Goal: Contribute content: Add original content to the website for others to see

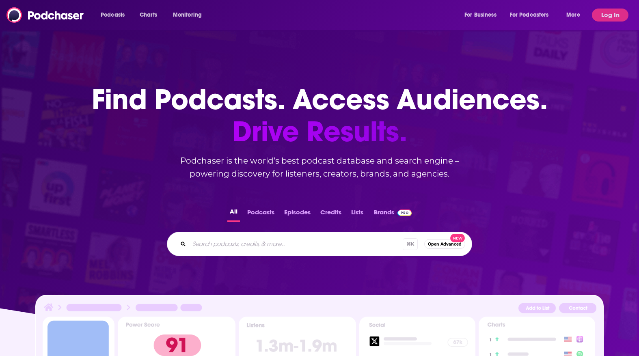
click at [292, 248] on input "Search podcasts, credits, & more..." at bounding box center [296, 244] width 214 height 13
type input "vibrant wellness"
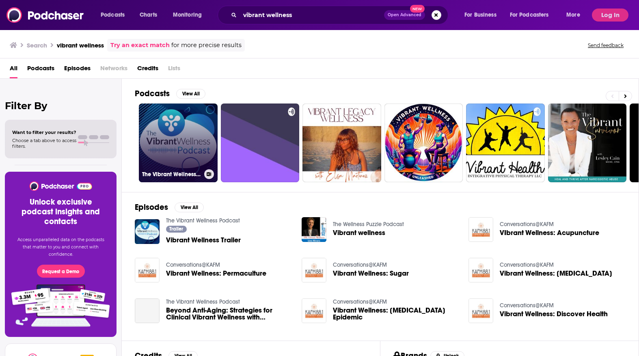
click at [169, 119] on link "The Vibrant Wellness Podcast" at bounding box center [178, 143] width 79 height 79
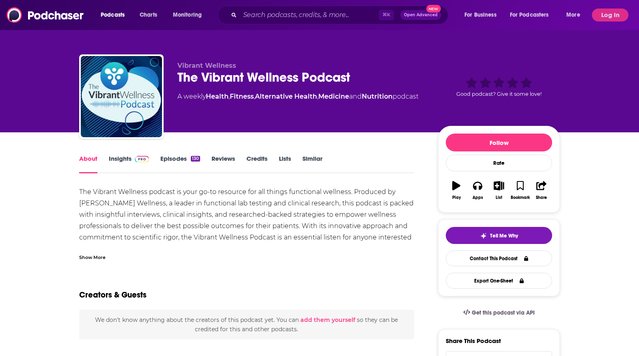
click at [238, 78] on div "The Vibrant Wellness Podcast" at bounding box center [301, 77] width 248 height 16
click at [130, 162] on link "Insights" at bounding box center [129, 164] width 40 height 19
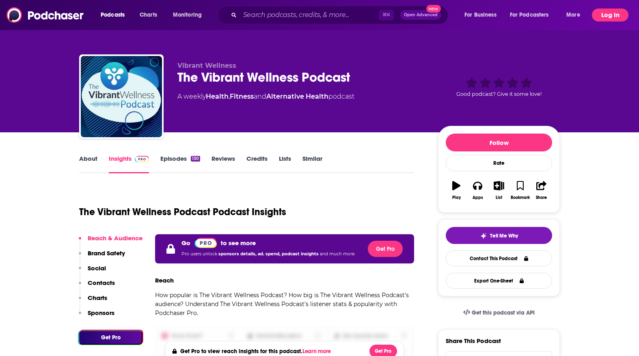
click at [610, 19] on button "Log In" at bounding box center [610, 15] width 37 height 13
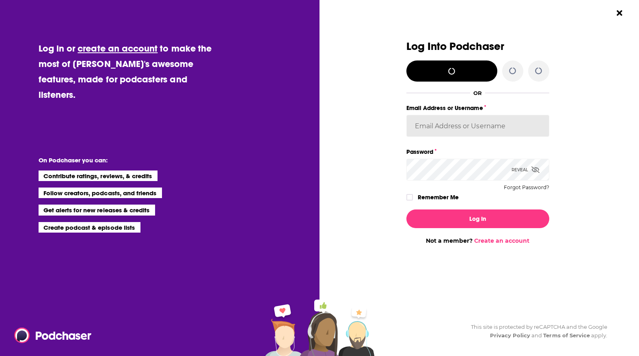
type input "sammyrsiegel"
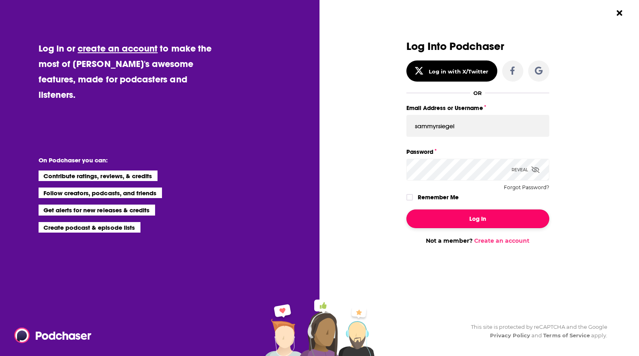
click at [441, 211] on button "Log In" at bounding box center [478, 219] width 143 height 19
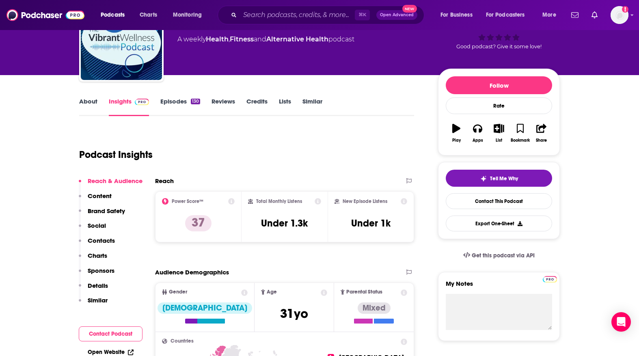
scroll to position [119, 0]
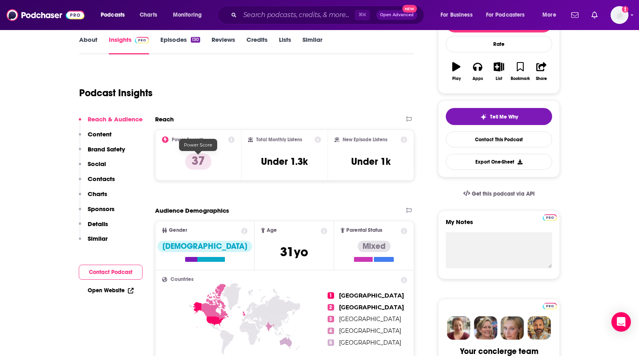
click at [195, 164] on p "37" at bounding box center [198, 162] width 26 height 16
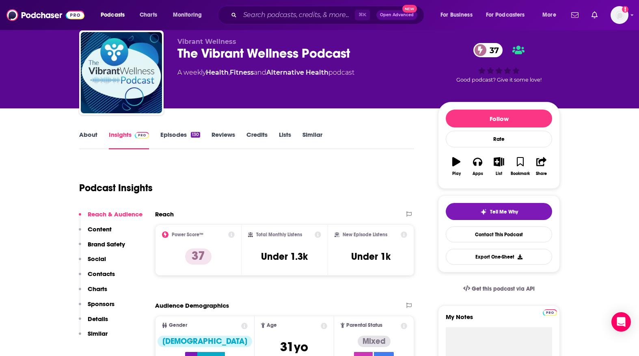
scroll to position [0, 0]
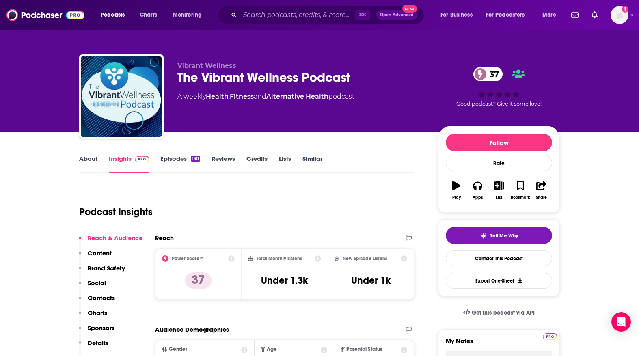
click at [167, 158] on link "Episodes 130" at bounding box center [180, 164] width 40 height 19
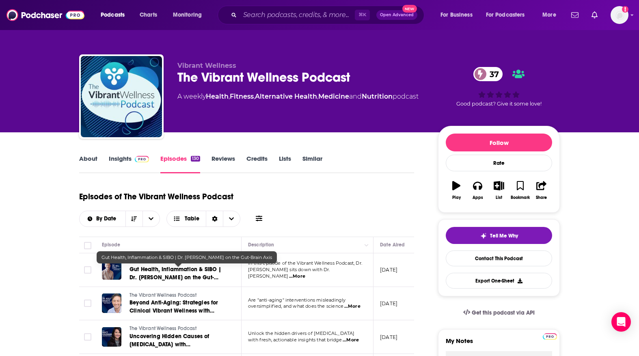
click at [187, 273] on span "Gut Health, Inflammation & SIBO | Dr. [PERSON_NAME] on the Gut-Brain Axis" at bounding box center [176, 277] width 92 height 23
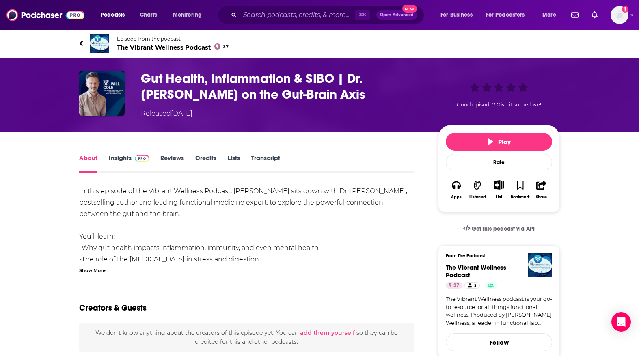
click at [87, 270] on div "Show More" at bounding box center [92, 270] width 26 height 8
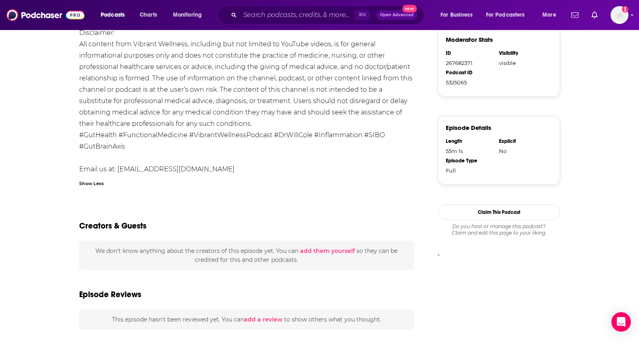
scroll to position [489, 0]
click at [322, 250] on button "add them yourself" at bounding box center [327, 250] width 55 height 6
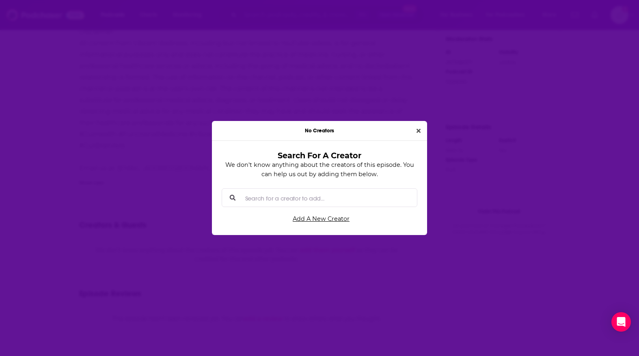
click at [290, 196] on input "Search for a creator to add..." at bounding box center [326, 198] width 169 height 18
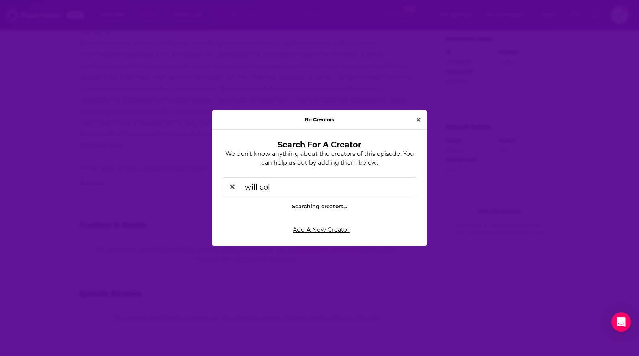
type input "[PERSON_NAME]"
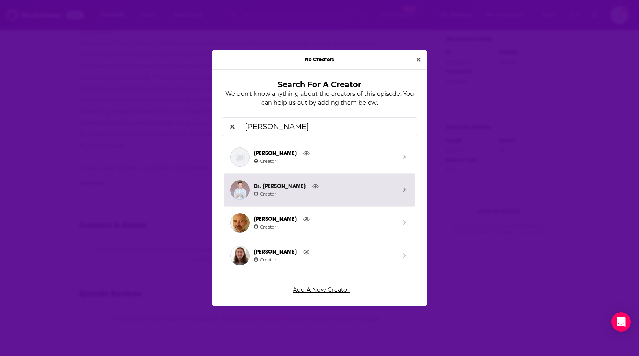
click at [324, 195] on span "Creator" at bounding box center [325, 194] width 143 height 7
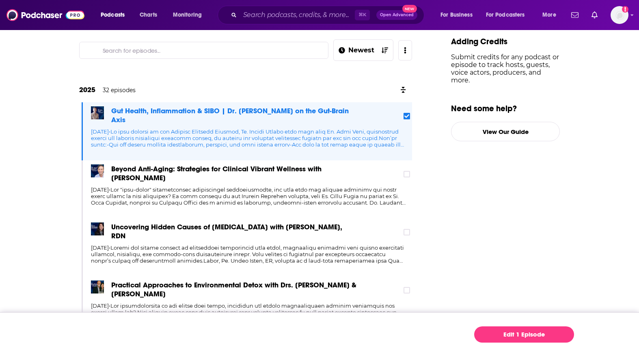
scroll to position [161, 0]
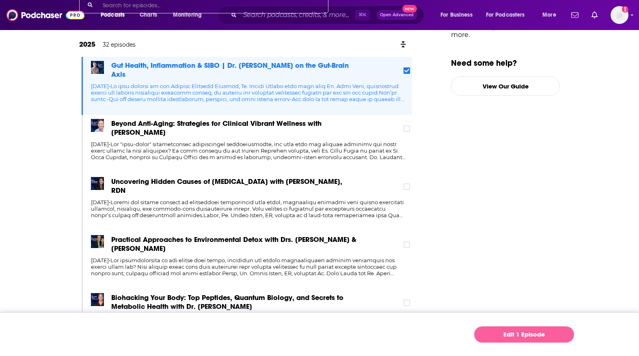
click at [524, 340] on link "Edit 1 Episode" at bounding box center [524, 335] width 100 height 16
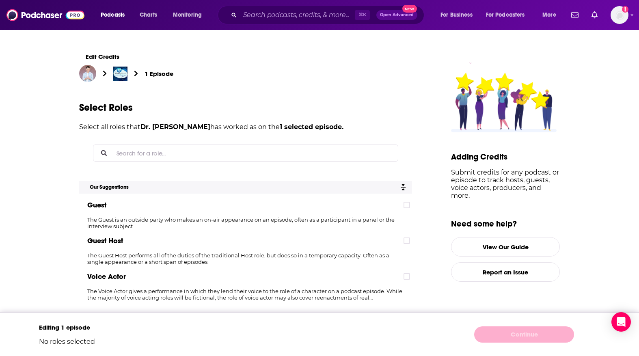
click at [141, 156] on input "Search for a role..." at bounding box center [252, 153] width 278 height 16
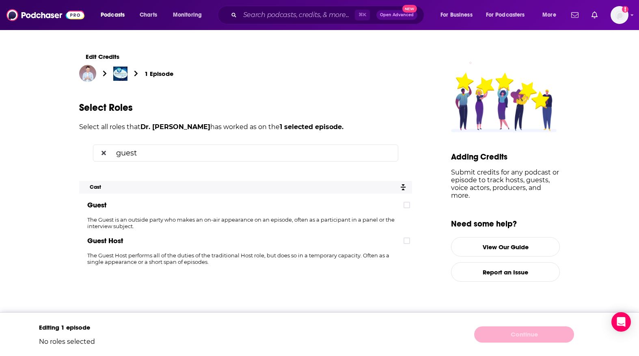
type input "guest"
click at [101, 209] on span "Guest" at bounding box center [96, 205] width 19 height 9
click at [108, 157] on div "guest" at bounding box center [245, 153] width 305 height 17
click at [121, 152] on input "guest" at bounding box center [252, 153] width 279 height 16
click at [406, 205] on icon at bounding box center [407, 205] width 5 height 4
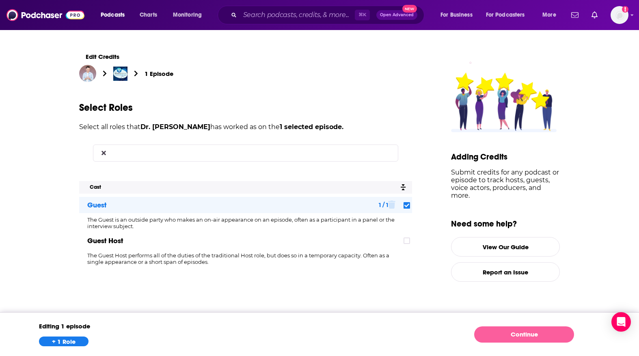
click at [491, 333] on link "Continue" at bounding box center [524, 335] width 100 height 16
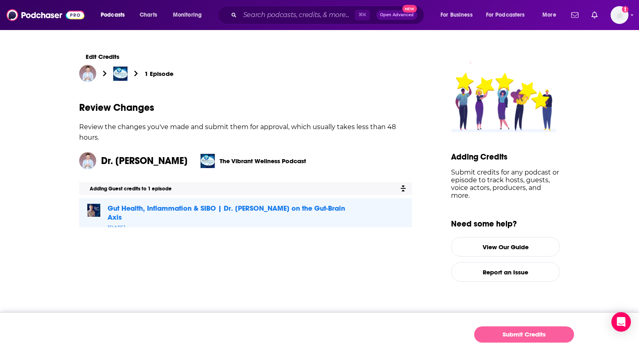
click at [497, 338] on button "Submit Credits" at bounding box center [524, 335] width 100 height 16
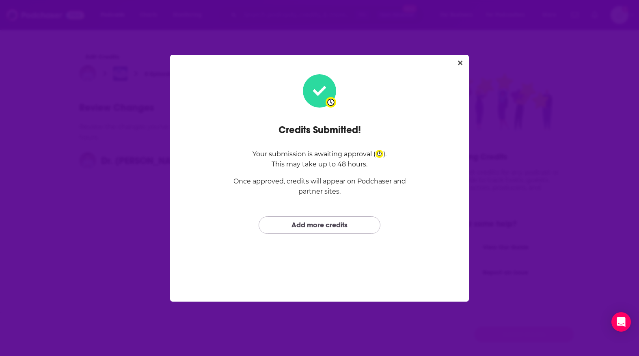
click at [353, 223] on link "Add more credits" at bounding box center [320, 224] width 122 height 17
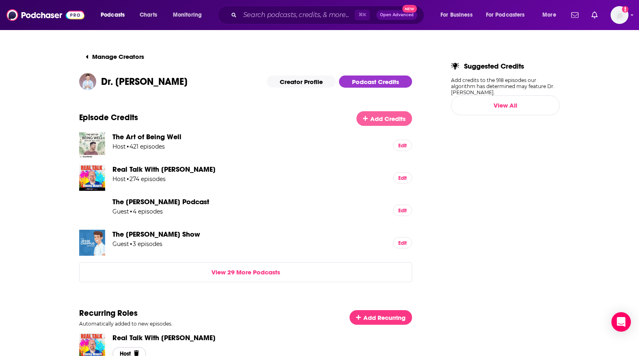
click at [379, 121] on span "Add Credits" at bounding box center [387, 119] width 35 height 8
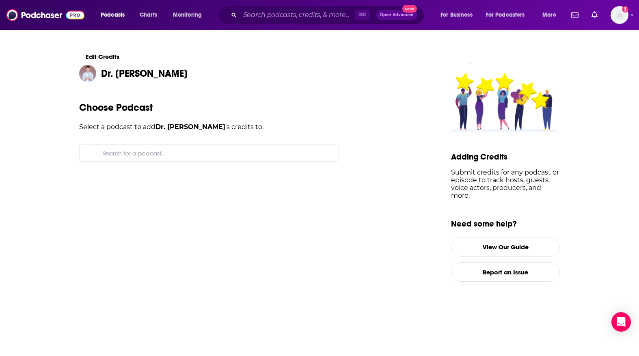
click at [159, 154] on input "Search for a podcast..." at bounding box center [216, 153] width 233 height 16
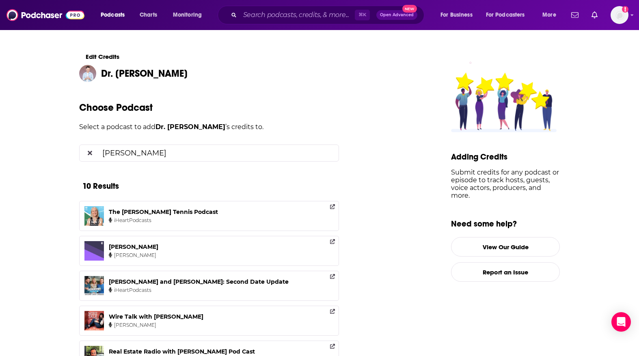
type input "brooke stubbs"
click at [89, 153] on icon at bounding box center [90, 153] width 4 height 4
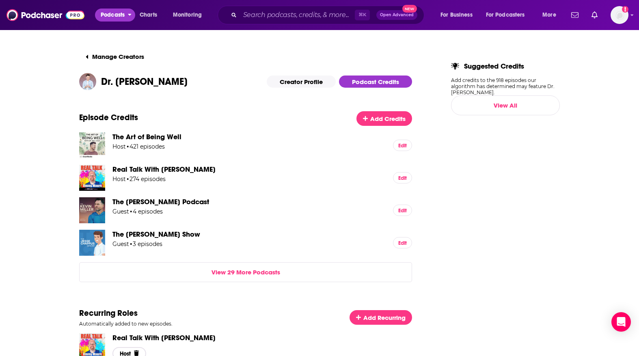
click at [114, 17] on span "Podcasts" at bounding box center [113, 14] width 24 height 11
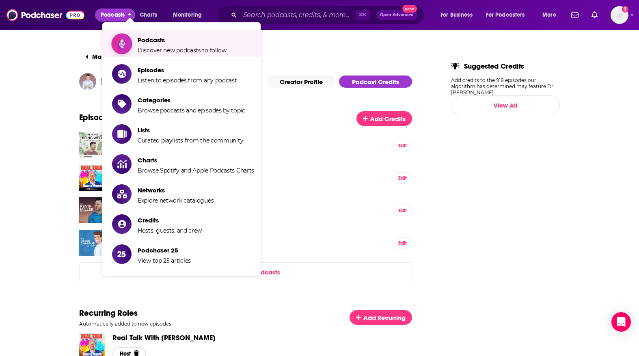
click at [149, 38] on span "Podcasts" at bounding box center [182, 40] width 89 height 8
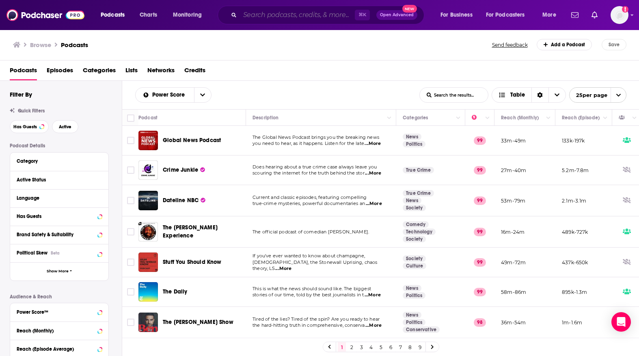
click at [253, 19] on input "Search podcasts, credits, & more..." at bounding box center [297, 15] width 115 height 13
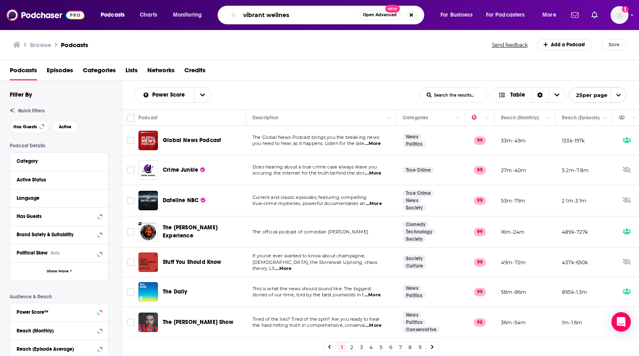
type input "vibrant wellness"
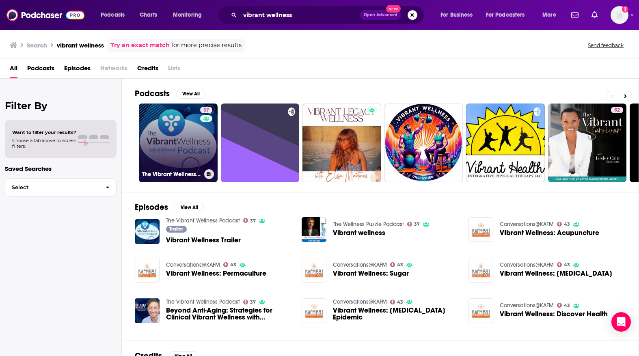
click at [175, 122] on link "37 The Vibrant Wellness Podcast" at bounding box center [178, 143] width 79 height 79
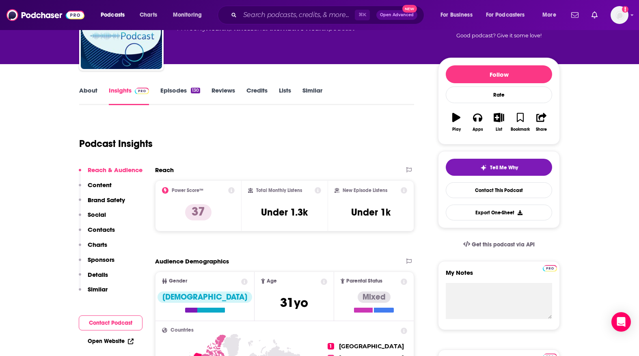
scroll to position [73, 0]
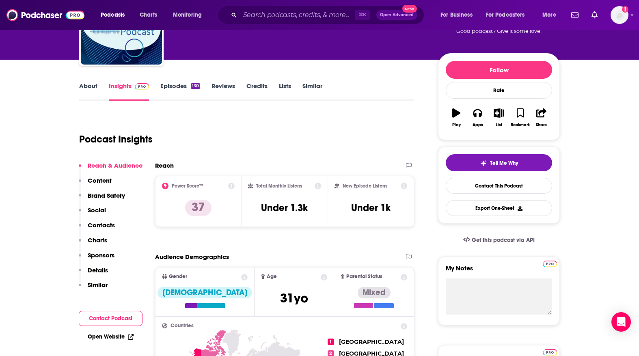
click at [183, 85] on link "Episodes 130" at bounding box center [180, 91] width 40 height 19
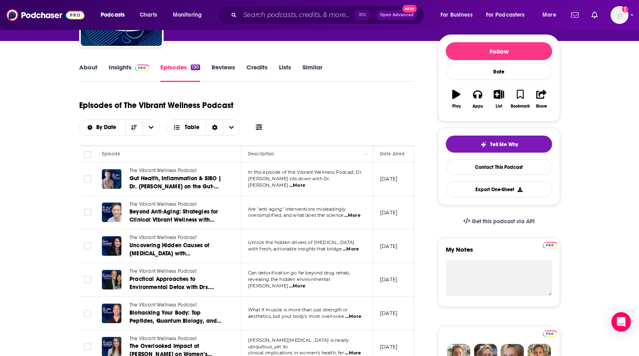
scroll to position [121, 0]
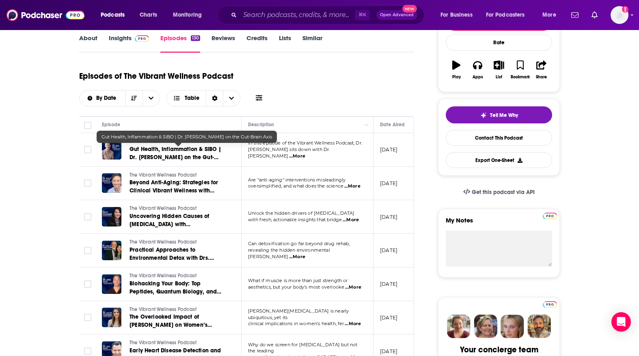
click at [198, 152] on span "Gut Health, Inflammation & SIBO | Dr. [PERSON_NAME] on the Gut-Brain Axis" at bounding box center [176, 157] width 92 height 23
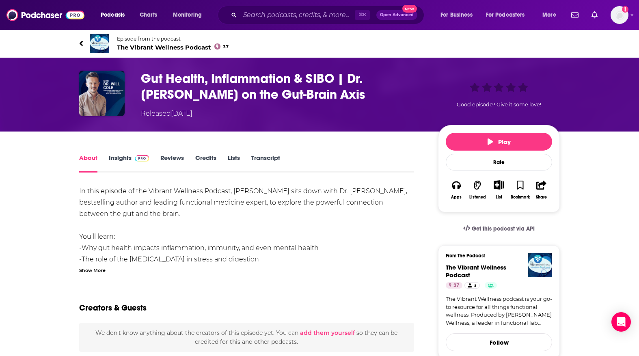
click at [522, 88] on div "Good episode? Give it some love!" at bounding box center [499, 95] width 122 height 48
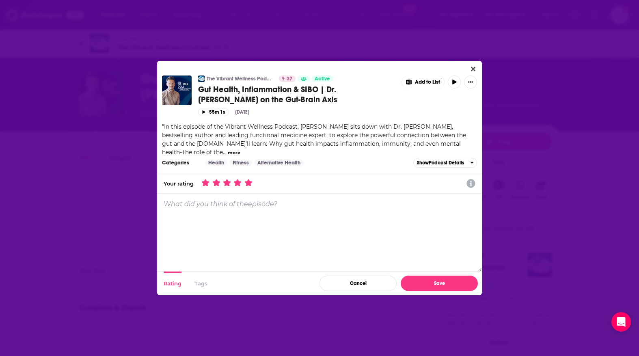
click at [250, 182] on icon "Dialog" at bounding box center [247, 182] width 7 height 7
click at [430, 280] on button "Save" at bounding box center [439, 283] width 77 height 15
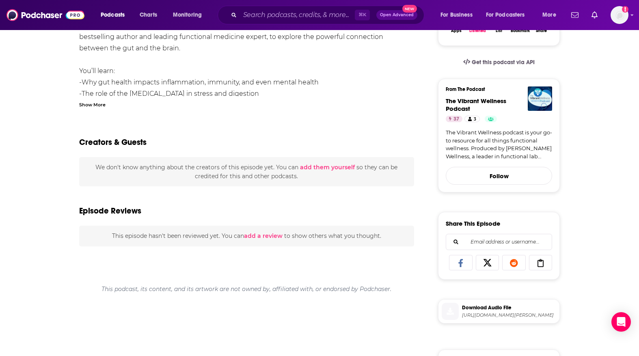
scroll to position [188, 0]
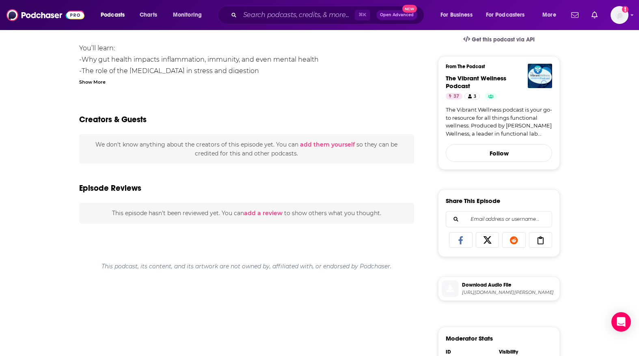
click at [332, 143] on button "add them yourself" at bounding box center [327, 144] width 55 height 6
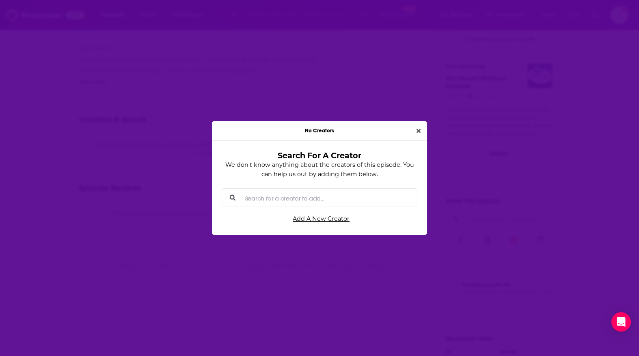
click at [294, 199] on input "Search for a creator to add..." at bounding box center [326, 198] width 169 height 18
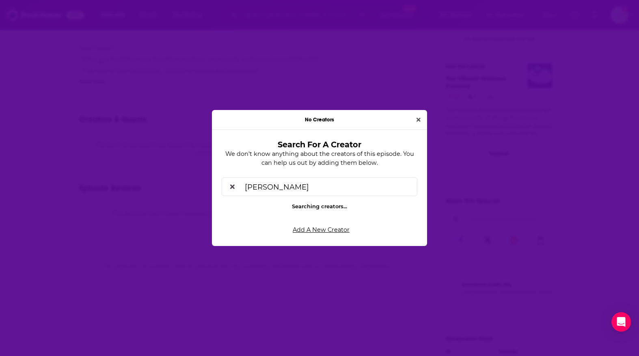
type input "brooke stubbs"
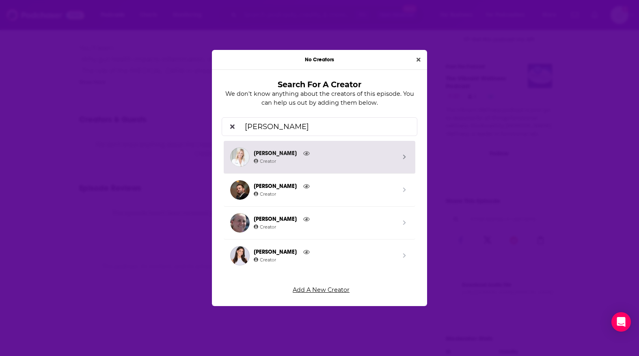
click at [305, 161] on span "Creator" at bounding box center [325, 161] width 143 height 7
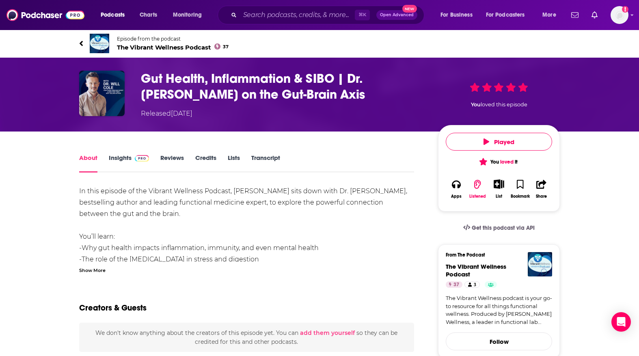
scroll to position [188, 0]
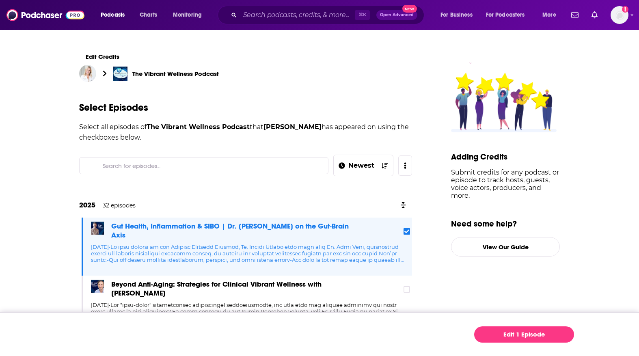
click at [212, 224] on span "Gut Health, Inflammation & SIBO | Dr. [PERSON_NAME] on the Gut-Brain Axis" at bounding box center [234, 231] width 247 height 18
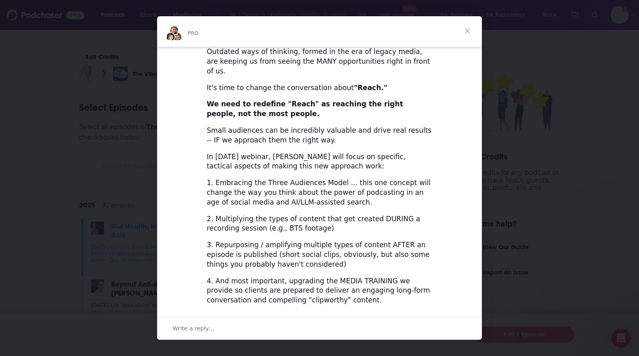
scroll to position [239, 0]
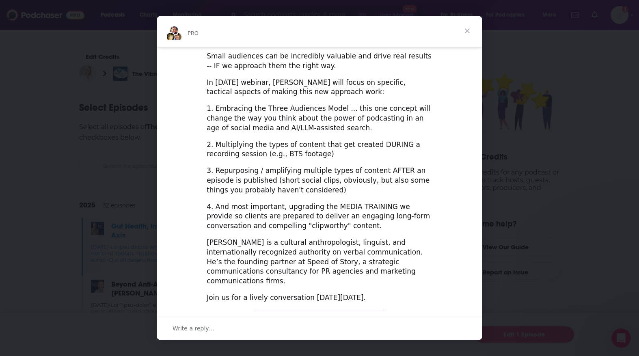
click at [469, 30] on span "Close" at bounding box center [467, 30] width 29 height 29
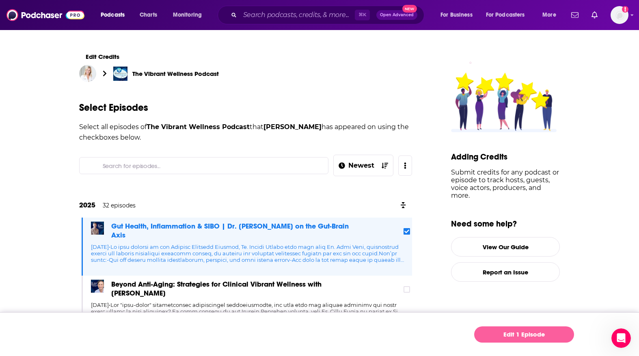
click at [497, 331] on link "Edit 1 Episode" at bounding box center [524, 335] width 100 height 16
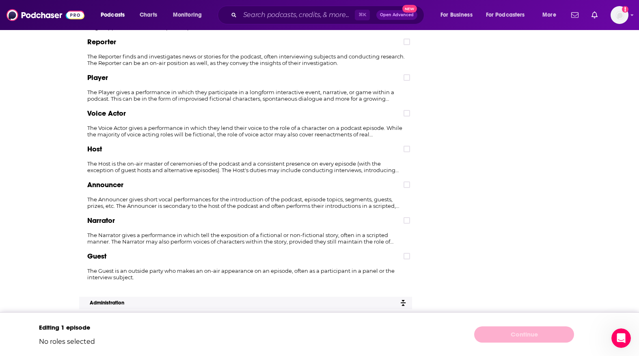
scroll to position [616, 0]
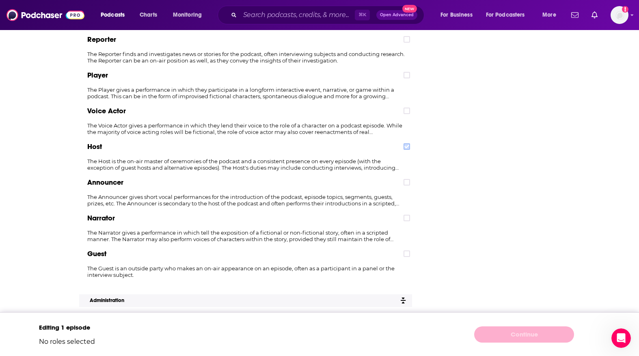
click at [406, 145] on icon at bounding box center [407, 146] width 5 height 5
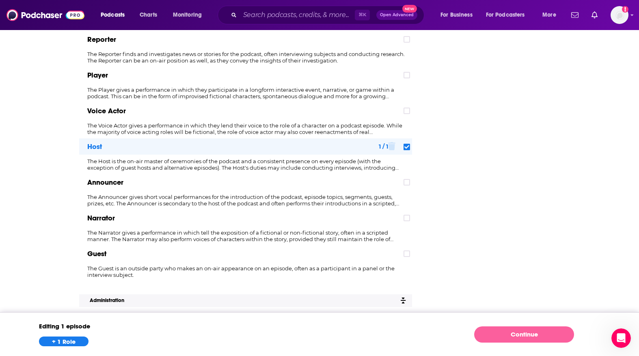
click at [487, 335] on link "Continue" at bounding box center [524, 335] width 100 height 16
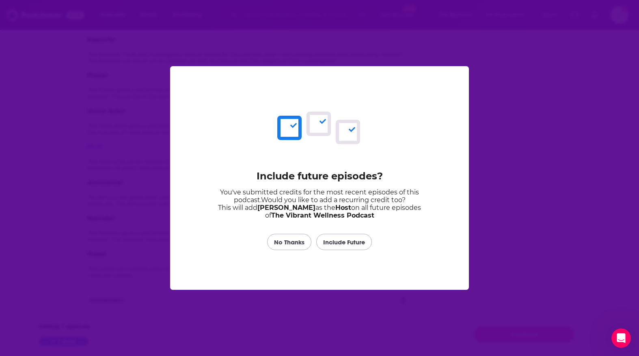
click at [341, 241] on link "Include Future" at bounding box center [344, 242] width 56 height 16
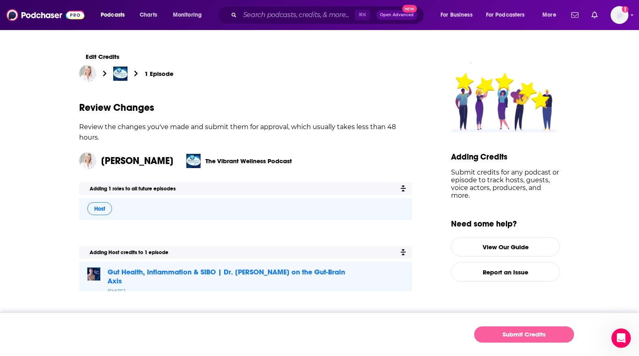
click at [531, 337] on button "Submit Credits" at bounding box center [524, 335] width 100 height 16
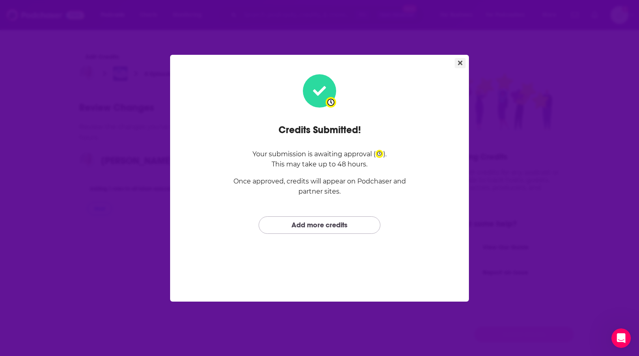
click at [459, 62] on icon "Close" at bounding box center [460, 63] width 4 height 6
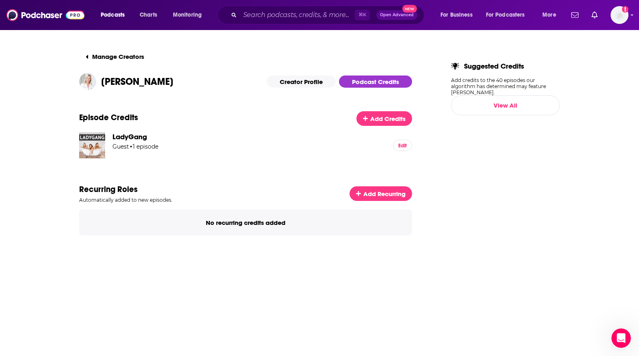
click at [372, 79] on link "Podcast Credits" at bounding box center [375, 82] width 73 height 12
click at [552, 19] on span "More" at bounding box center [550, 14] width 14 height 11
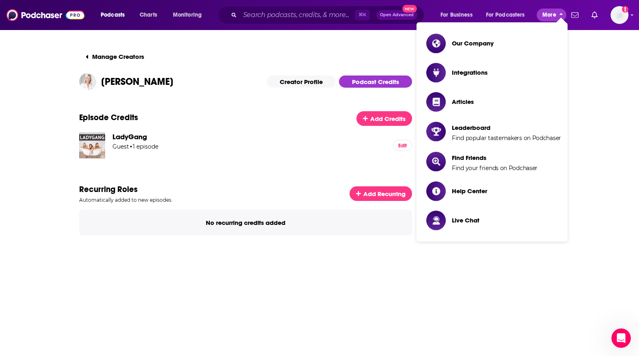
click at [552, 19] on span "More" at bounding box center [550, 14] width 14 height 11
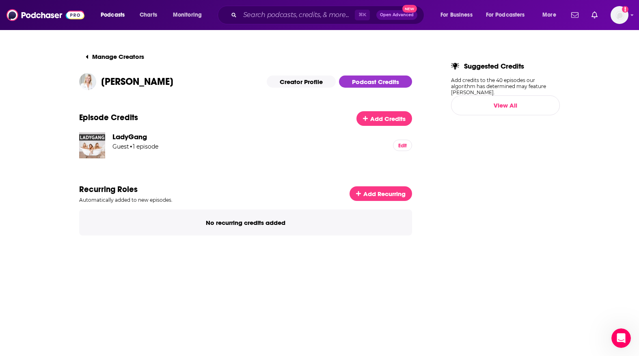
click at [288, 23] on div "⌘ K Open Advanced New" at bounding box center [321, 15] width 207 height 19
click at [292, 15] on input "Search podcasts, credits, & more..." at bounding box center [297, 15] width 115 height 13
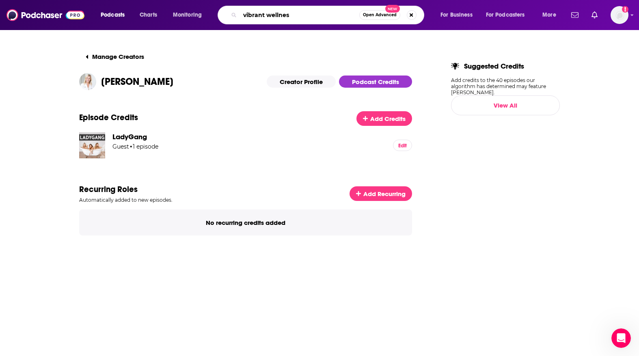
type input "vibrant wellness"
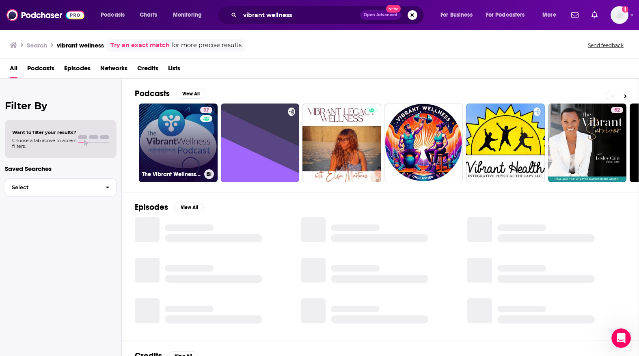
click at [190, 143] on link "37 The Vibrant Wellness Podcast" at bounding box center [178, 143] width 79 height 79
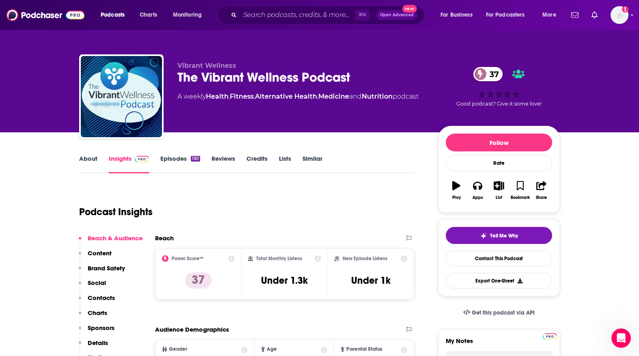
click at [178, 164] on link "Episodes 130" at bounding box center [180, 164] width 40 height 19
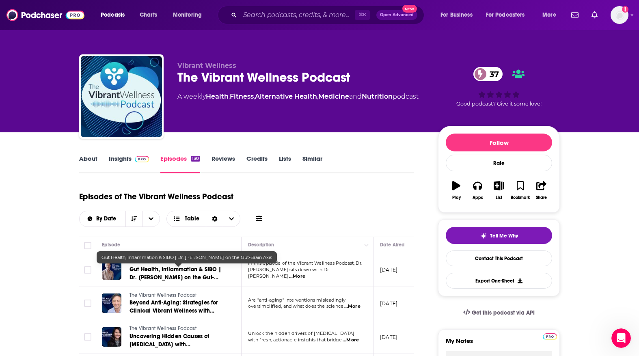
click at [180, 269] on span "Gut Health, Inflammation & SIBO | Dr. [PERSON_NAME] on the Gut-Brain Axis" at bounding box center [176, 277] width 92 height 23
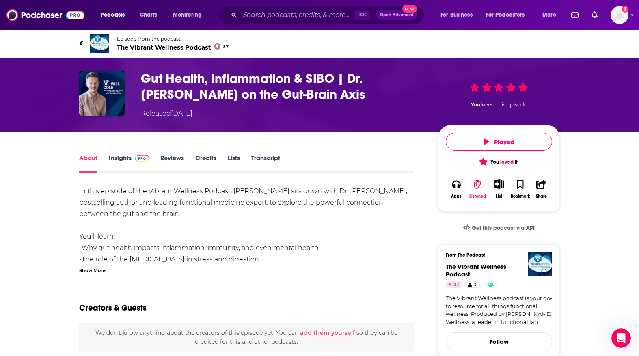
click at [133, 159] on span at bounding box center [140, 158] width 17 height 8
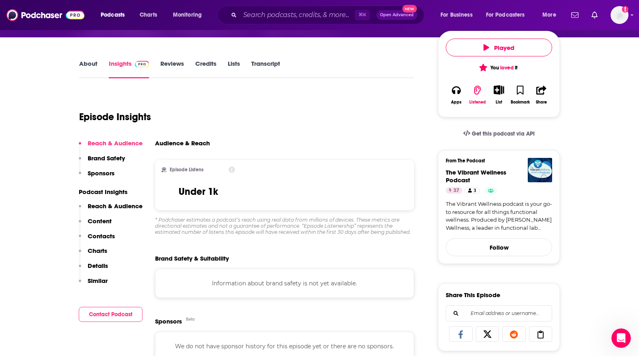
scroll to position [134, 0]
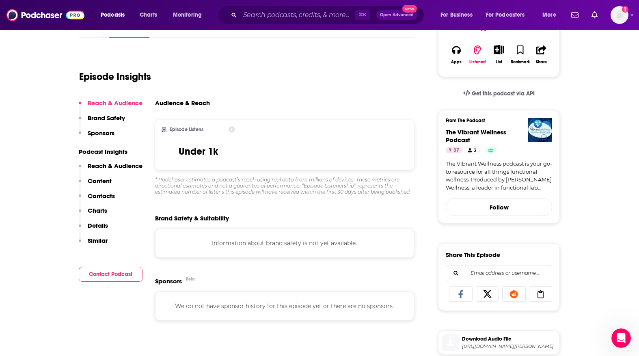
click at [99, 164] on p "Reach & Audience" at bounding box center [115, 166] width 55 height 8
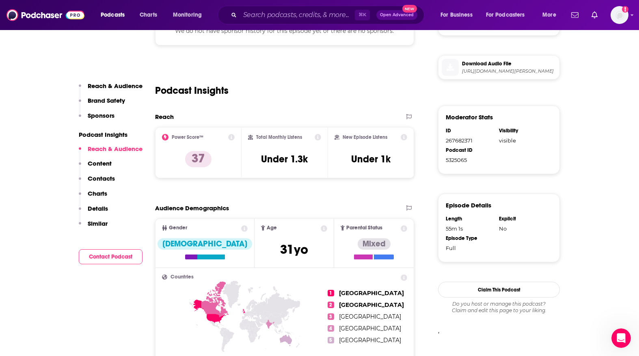
scroll to position [410, 0]
click at [107, 161] on p "Content" at bounding box center [100, 164] width 24 height 8
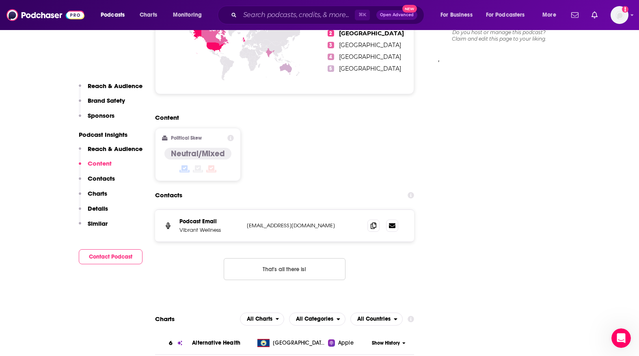
scroll to position [683, 0]
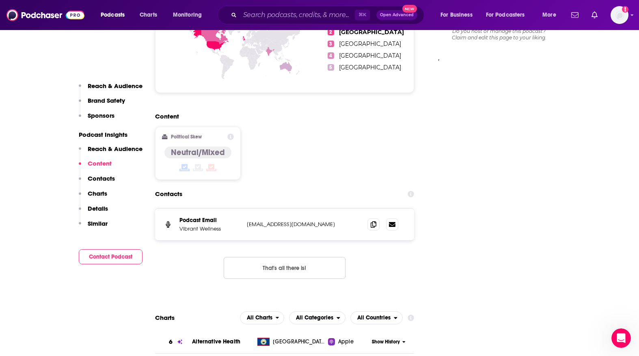
click at [107, 178] on p "Contacts" at bounding box center [101, 179] width 27 height 8
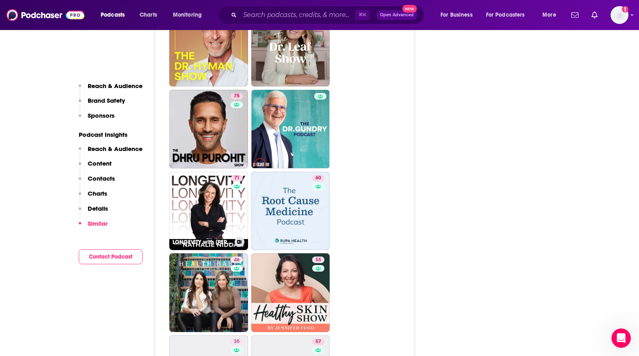
scroll to position [1518, 0]
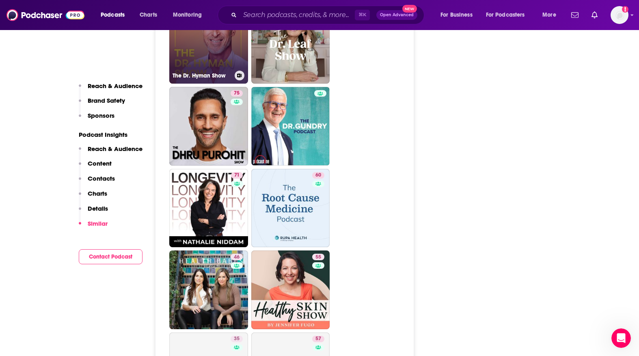
click at [210, 79] on h3 "The Dr. Hyman Show" at bounding box center [202, 75] width 59 height 7
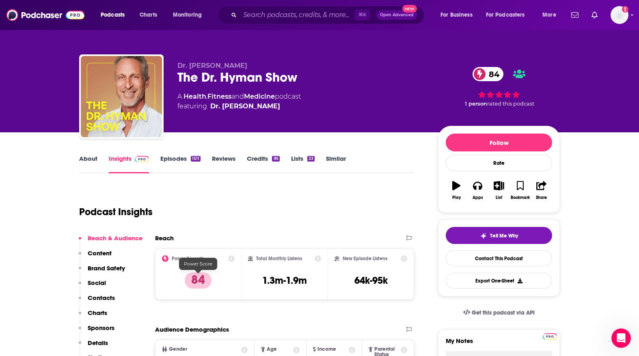
click at [204, 281] on p "84" at bounding box center [198, 281] width 27 height 16
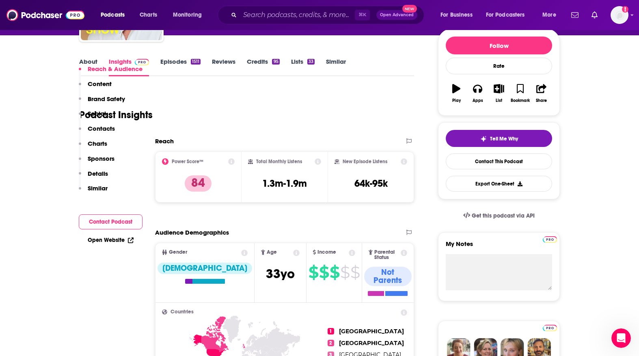
scroll to position [34, 0]
